Goal: Task Accomplishment & Management: Use online tool/utility

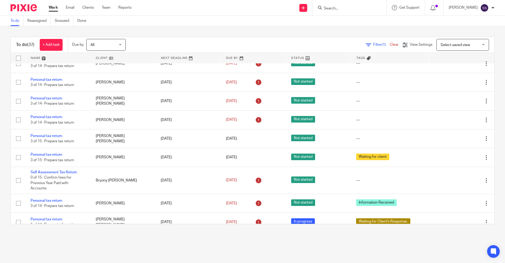
scroll to position [359, 0]
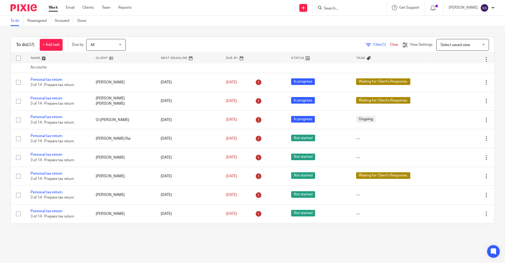
click at [343, 3] on div at bounding box center [350, 8] width 74 height 16
click at [336, 9] on input "Search" at bounding box center [346, 8] width 47 height 5
type input "Hailong"
click at [329, 19] on link at bounding box center [372, 23] width 100 height 12
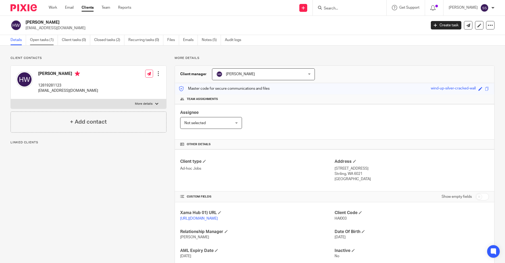
click at [53, 41] on link "Open tasks (1)" at bounding box center [44, 40] width 28 height 10
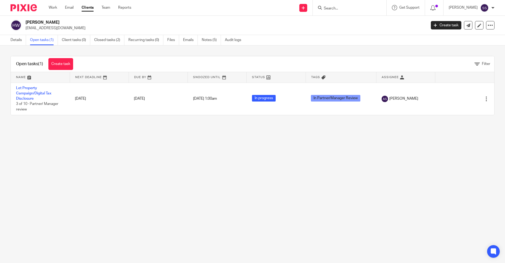
click at [336, 202] on main "Hailong Wu justinhewett@gmail.com Create task Update from Companies House Expor…" at bounding box center [252, 131] width 505 height 263
click at [54, 10] on link "Work" at bounding box center [53, 7] width 8 height 5
